Goal: Information Seeking & Learning: Learn about a topic

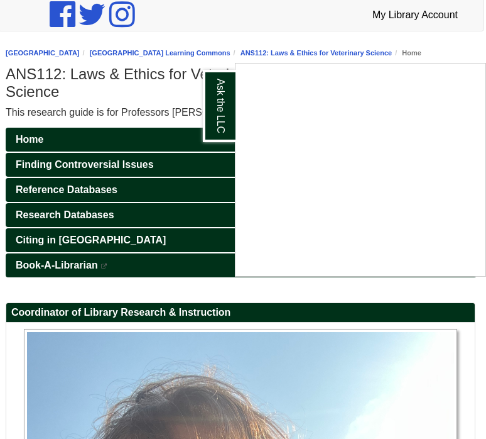
scroll to position [112, 2]
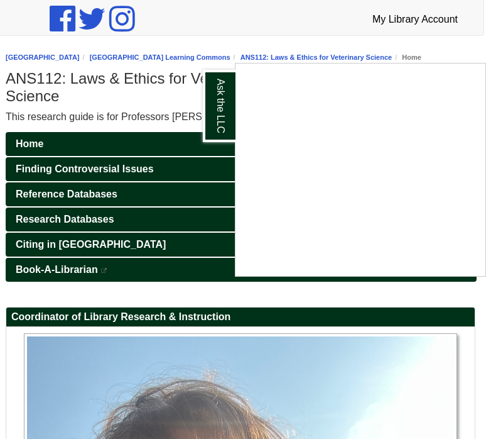
click at [109, 217] on div "Ask the LLC" at bounding box center [243, 219] width 486 height 439
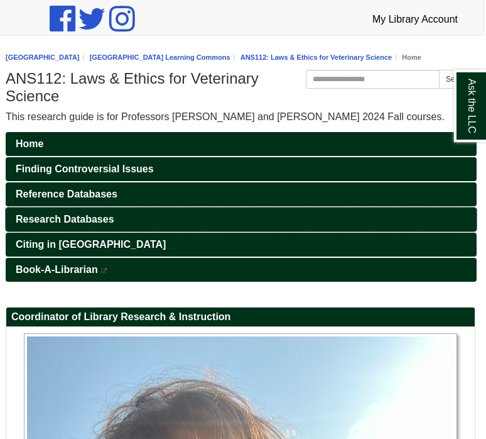
click at [94, 221] on span "Research Databases" at bounding box center [65, 219] width 99 height 11
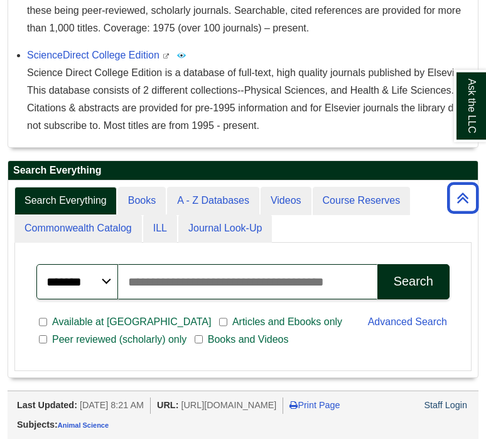
scroll to position [532, 0]
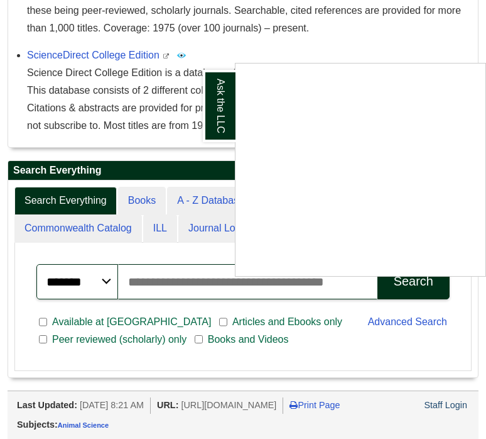
click at [198, 263] on div "Ask the LLC" at bounding box center [243, 219] width 486 height 439
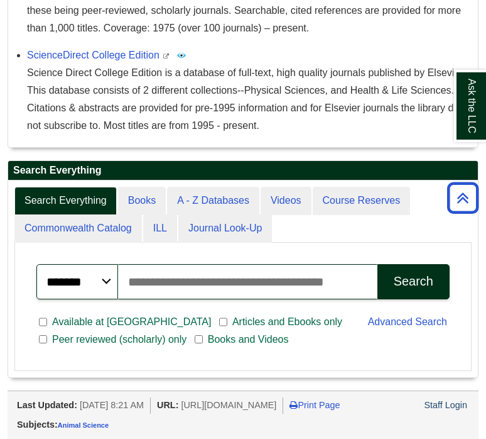
click at [201, 266] on input "Search articles, books, journals & more" at bounding box center [247, 281] width 259 height 35
